Goal: Transaction & Acquisition: Purchase product/service

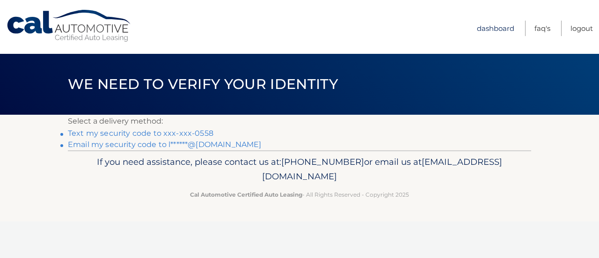
click at [491, 27] on link "Dashboard" at bounding box center [495, 28] width 37 height 15
click at [197, 133] on link "Text my security code to xxx-xxx-0558" at bounding box center [141, 133] width 146 height 9
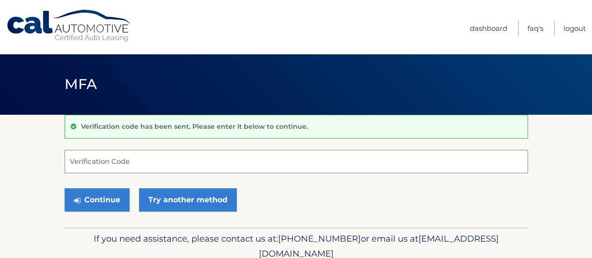
click at [157, 157] on input "Verification Code" at bounding box center [296, 161] width 463 height 23
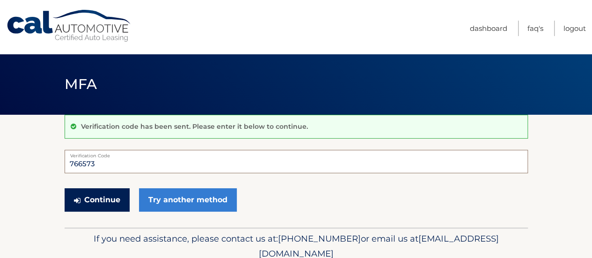
type input "766573"
click at [86, 194] on button "Continue" at bounding box center [97, 199] width 65 height 23
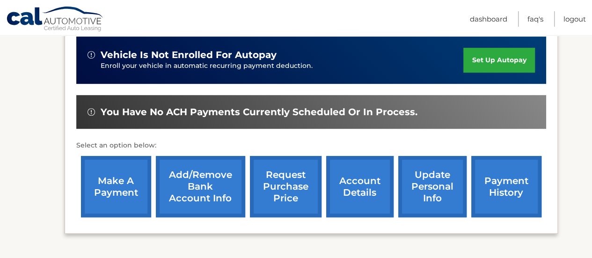
scroll to position [250, 0]
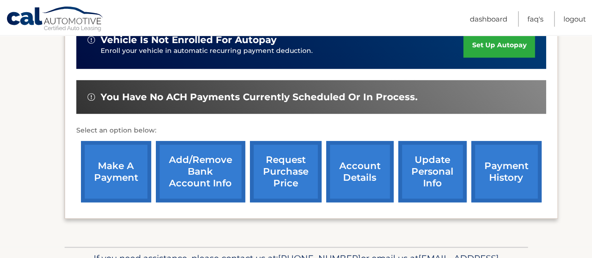
click at [114, 177] on link "make a payment" at bounding box center [116, 171] width 70 height 61
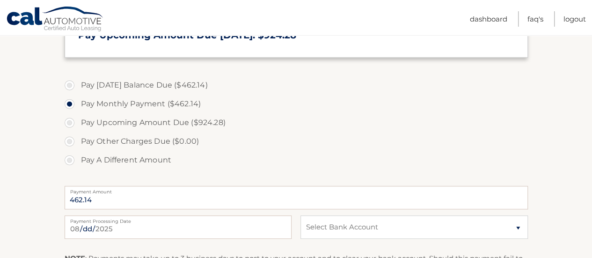
scroll to position [375, 0]
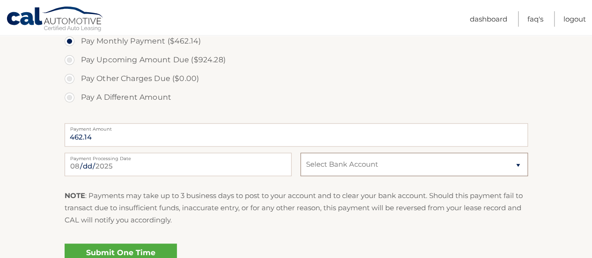
click at [518, 165] on select "Select Bank Account Checking MUNICIPAL CREDIT UNION *****2693 Checking MUNICIPA…" at bounding box center [414, 164] width 227 height 23
select select "MjVhZGUwNGItNzdiNC00ODYyLTg1MjgtYjk2ODBlNTZjMzIw"
click at [301, 153] on select "Select Bank Account Checking MUNICIPAL CREDIT UNION *****2693 Checking MUNICIPA…" at bounding box center [414, 164] width 227 height 23
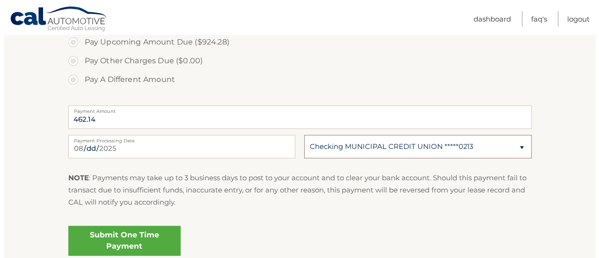
scroll to position [411, 0]
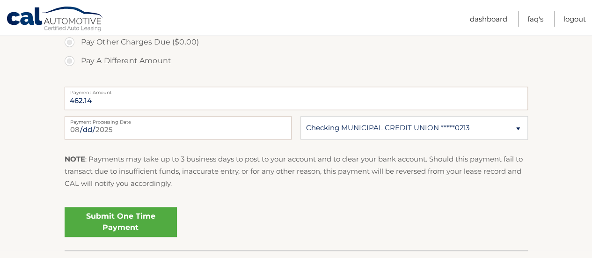
click at [132, 220] on link "Submit One Time Payment" at bounding box center [121, 222] width 112 height 30
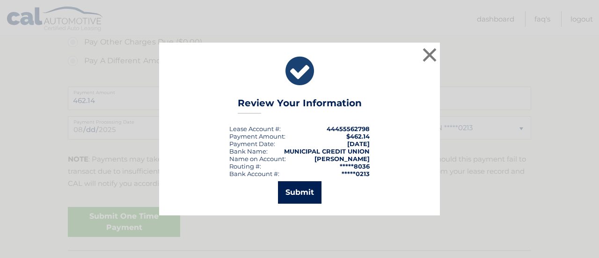
click at [306, 187] on button "Submit" at bounding box center [300, 192] width 44 height 22
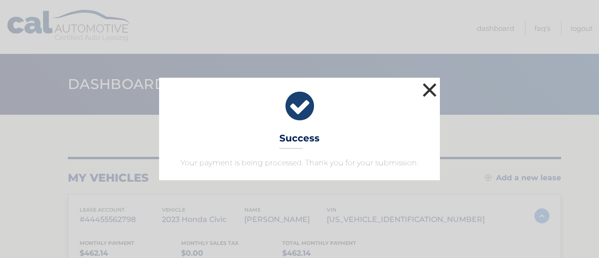
click at [432, 93] on button "×" at bounding box center [429, 90] width 19 height 19
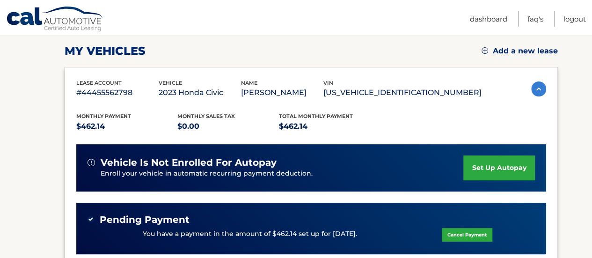
scroll to position [125, 0]
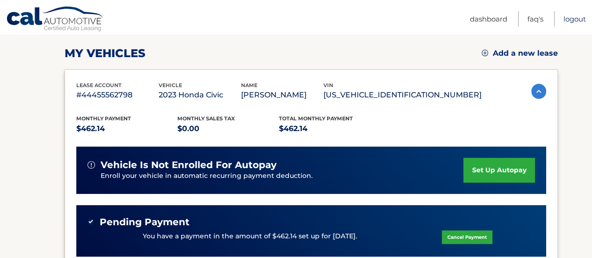
click at [571, 18] on link "Logout" at bounding box center [575, 18] width 22 height 15
